Goal: Transaction & Acquisition: Subscribe to service/newsletter

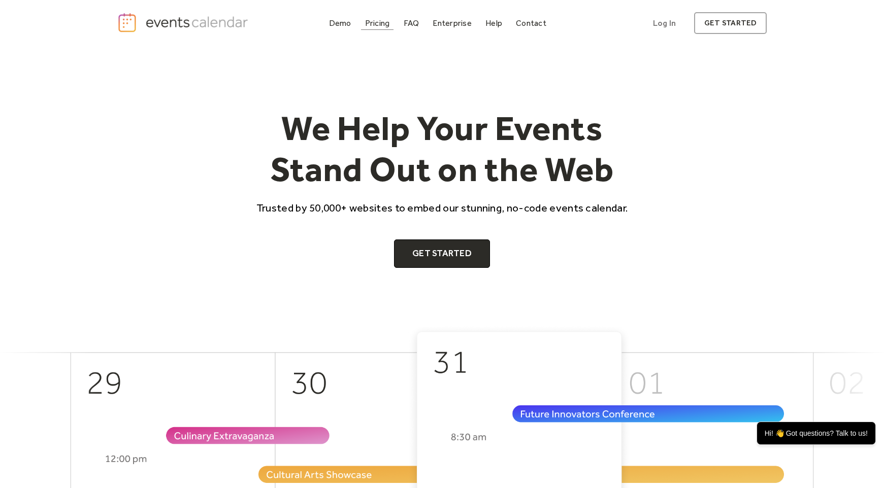
click at [372, 21] on div "Pricing" at bounding box center [377, 23] width 25 height 6
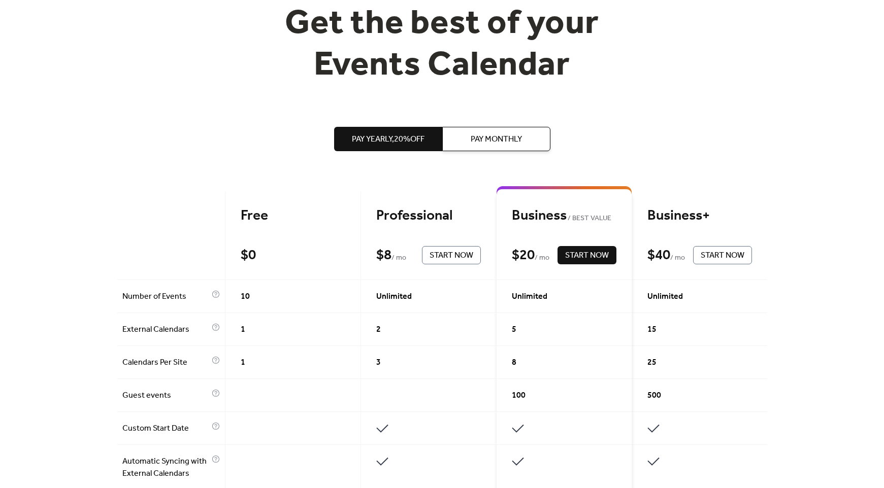
scroll to position [117, 0]
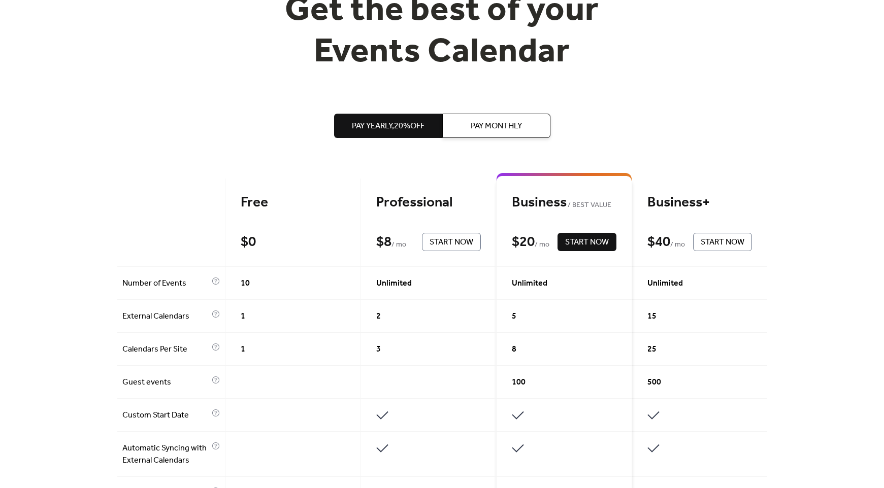
click at [496, 131] on span "Pay Monthly" at bounding box center [495, 126] width 51 height 12
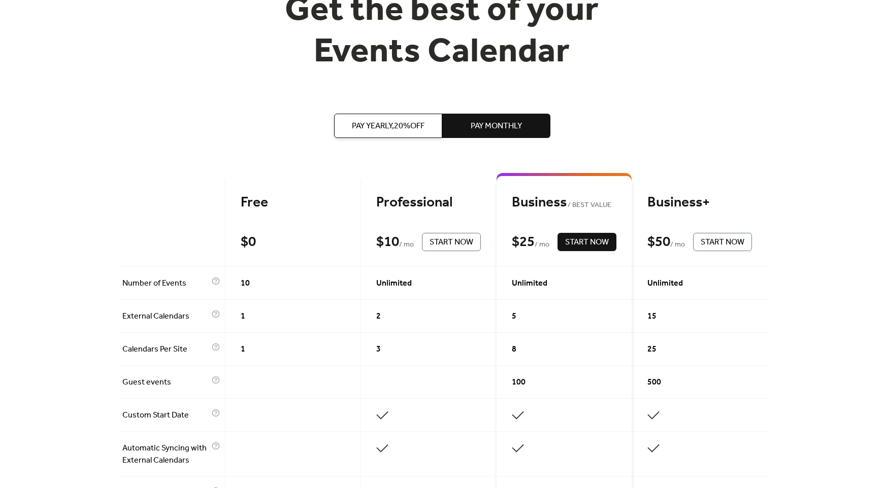
click at [454, 237] on span "Start Now" at bounding box center [451, 243] width 44 height 12
